Goal: Book appointment/travel/reservation

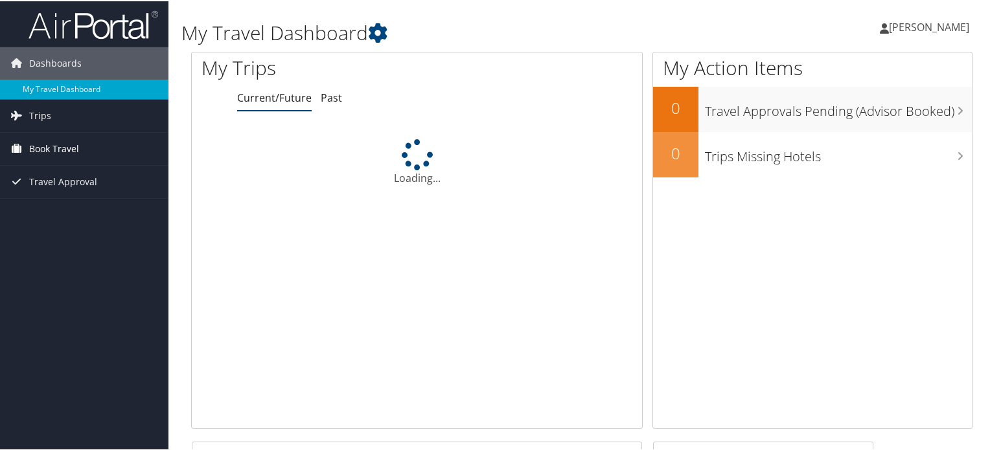
click at [57, 152] on span "Book Travel" at bounding box center [54, 147] width 50 height 32
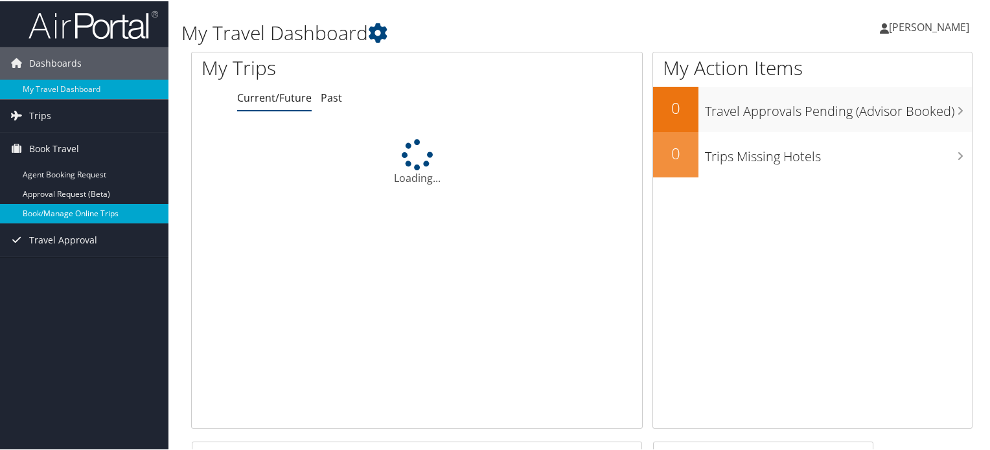
click at [83, 214] on link "Book/Manage Online Trips" at bounding box center [84, 212] width 168 height 19
